Goal: Book appointment/travel/reservation

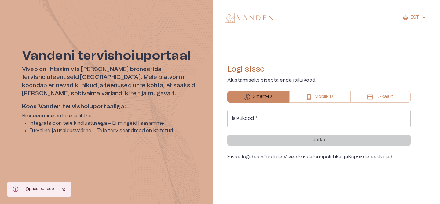
click at [266, 120] on input "Isikukood   *" at bounding box center [318, 118] width 183 height 17
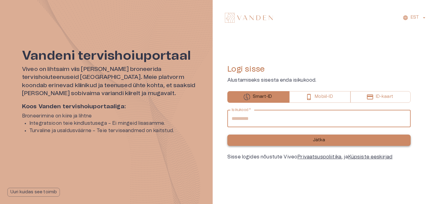
type input "**********"
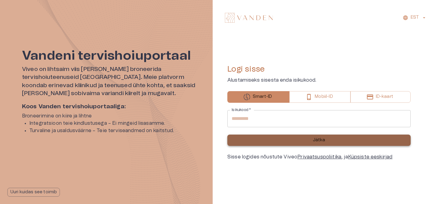
click at [303, 137] on button "Jätka" at bounding box center [318, 140] width 183 height 11
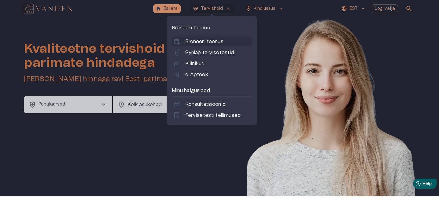
click at [209, 43] on p "Broneeri teenus" at bounding box center [204, 41] width 38 height 7
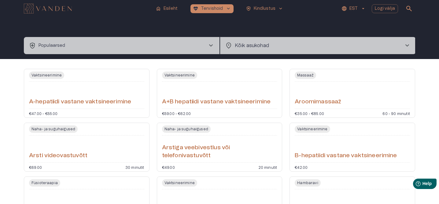
click at [152, 43] on button "health_and_safety Populaarsed chevron_right" at bounding box center [122, 45] width 196 height 17
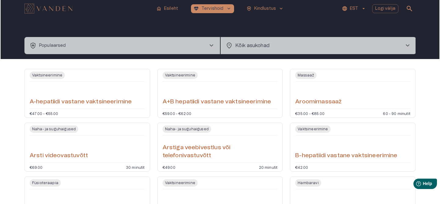
scroll to position [17, 0]
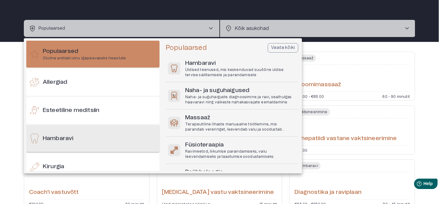
click at [71, 143] on div "Hambaravi" at bounding box center [92, 138] width 133 height 27
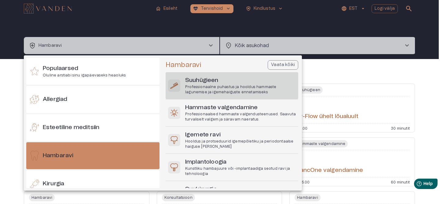
click at [217, 90] on p "Professionaalne puhastus ja hooldus hammaste lagunemise ja igemehaiguste enneta…" at bounding box center [240, 89] width 111 height 10
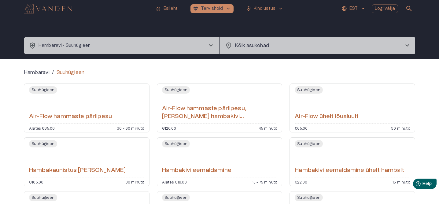
click at [218, 73] on div "Hambaravi / Suuhügieen" at bounding box center [219, 72] width 391 height 7
click at [93, 114] on h6 "Air-Flow hammaste pärlipesu" at bounding box center [70, 117] width 83 height 8
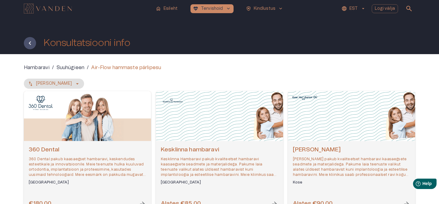
click at [79, 70] on p "Suuhügieen" at bounding box center [71, 67] width 28 height 7
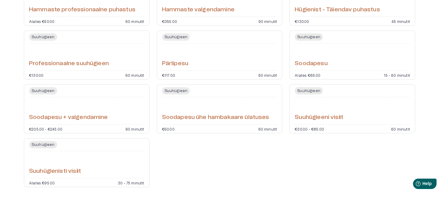
scroll to position [215, 0]
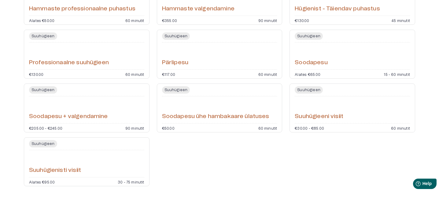
click at [305, 58] on div "Soodapesu" at bounding box center [352, 56] width 115 height 22
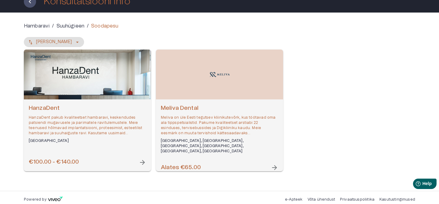
scroll to position [45, 0]
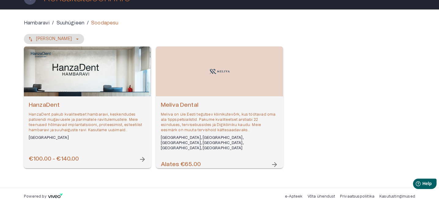
click at [120, 130] on p "HanzaDent pakub kvaliteetset hambaravi, keskendudes patsiendi mugavusele ja par…" at bounding box center [87, 122] width 117 height 21
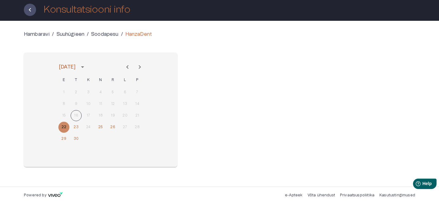
scroll to position [33, 0]
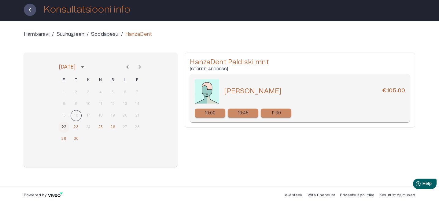
click at [67, 127] on button "22" at bounding box center [63, 127] width 11 height 11
click at [78, 127] on button "23" at bounding box center [76, 127] width 11 height 11
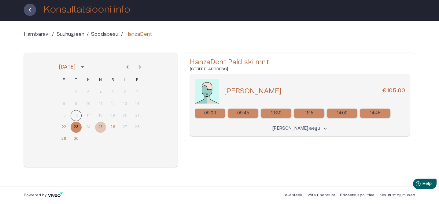
click at [103, 128] on button "25" at bounding box center [100, 127] width 11 height 11
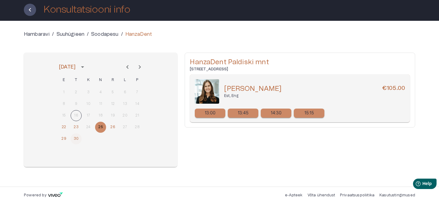
click at [75, 138] on button "30" at bounding box center [76, 138] width 11 height 11
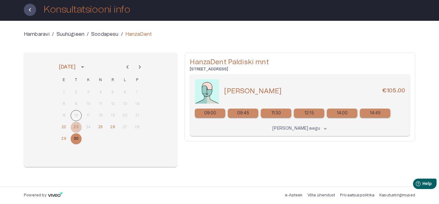
click at [76, 126] on button "23" at bounding box center [76, 127] width 11 height 11
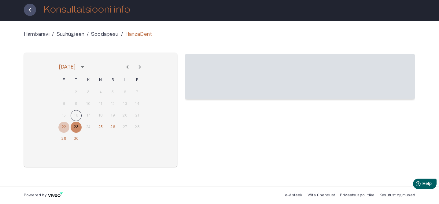
click at [65, 129] on button "22" at bounding box center [63, 127] width 11 height 11
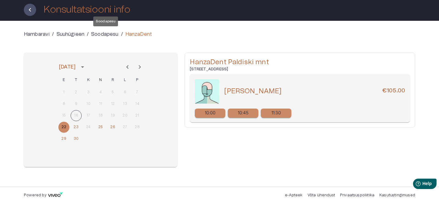
click at [94, 34] on p "Soodapesu" at bounding box center [104, 34] width 27 height 7
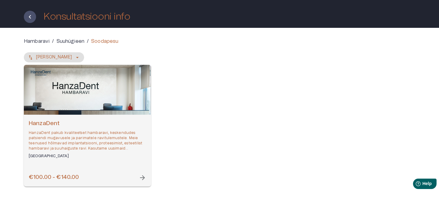
scroll to position [27, 0]
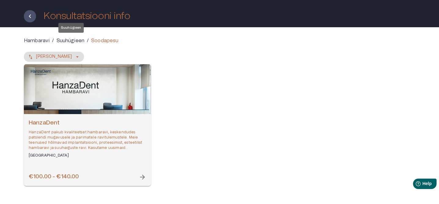
click at [74, 42] on p "Suuhügieen" at bounding box center [71, 40] width 28 height 7
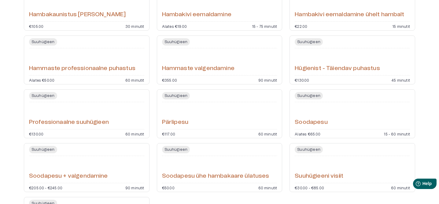
scroll to position [157, 0]
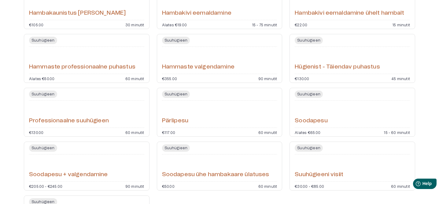
click at [201, 115] on div "Pärlipesu" at bounding box center [219, 114] width 115 height 22
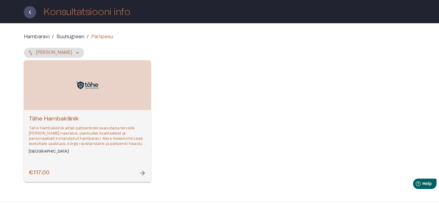
scroll to position [31, 0]
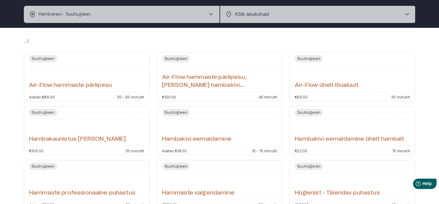
scroll to position [199, 0]
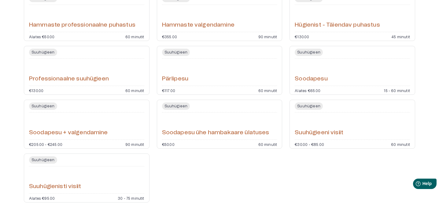
click at [315, 72] on div "Soodapesu" at bounding box center [352, 72] width 115 height 22
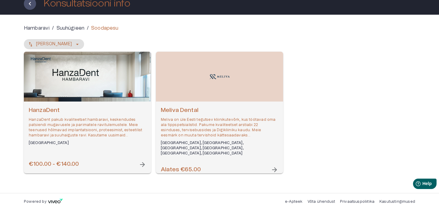
scroll to position [40, 0]
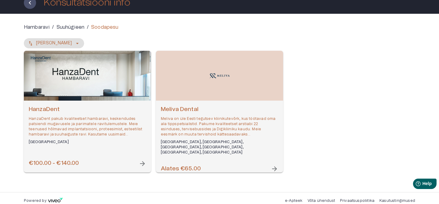
click at [52, 116] on p "HanzaDent pakub kvaliteetset hambaravi, keskendudes patsiendi mugavusele ja par…" at bounding box center [87, 126] width 117 height 21
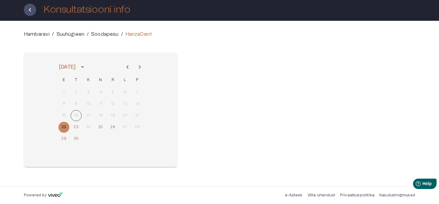
scroll to position [33, 0]
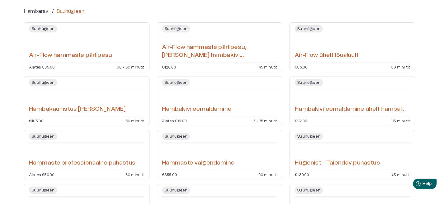
scroll to position [61, 0]
click at [99, 53] on h6 "Air-Flow hammaste pärlipesu" at bounding box center [70, 56] width 83 height 8
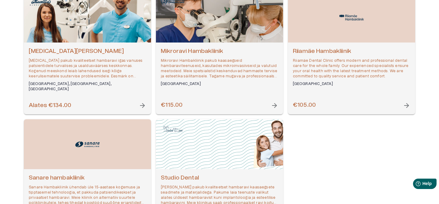
scroll to position [226, 0]
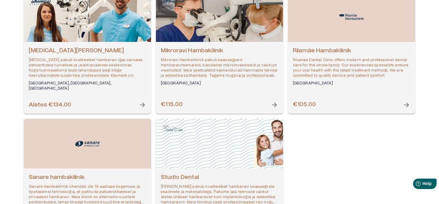
click at [98, 70] on p "[MEDICAL_DATA] pakub kvaliteetset hambaravi igas vanuses patsientidele turvalis…" at bounding box center [87, 67] width 117 height 21
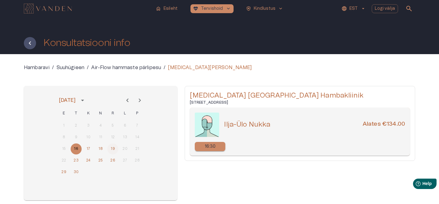
click at [112, 152] on button "19" at bounding box center [112, 148] width 11 height 11
click at [101, 148] on button "18" at bounding box center [100, 148] width 11 height 11
click at [87, 147] on button "17" at bounding box center [88, 148] width 11 height 11
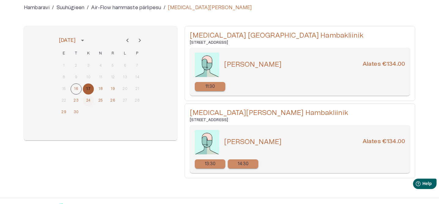
scroll to position [64, 0]
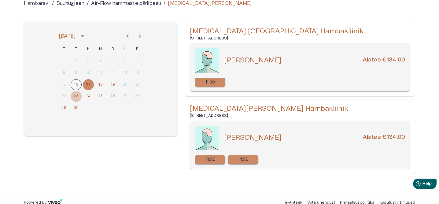
click at [78, 98] on button "23" at bounding box center [76, 96] width 11 height 11
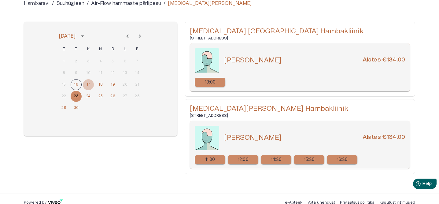
click at [89, 84] on button "17" at bounding box center [88, 84] width 11 height 11
